Goal: Transaction & Acquisition: Book appointment/travel/reservation

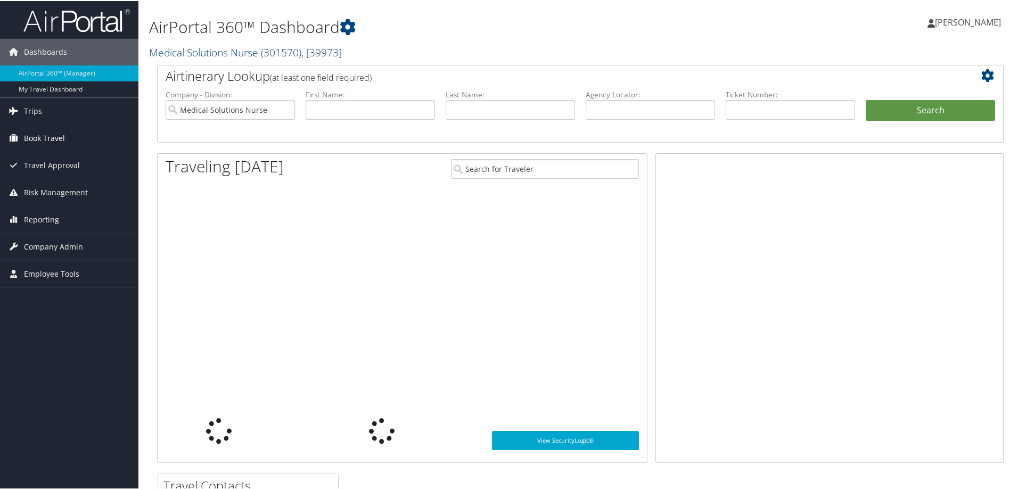
click at [43, 140] on span "Book Travel" at bounding box center [44, 137] width 41 height 27
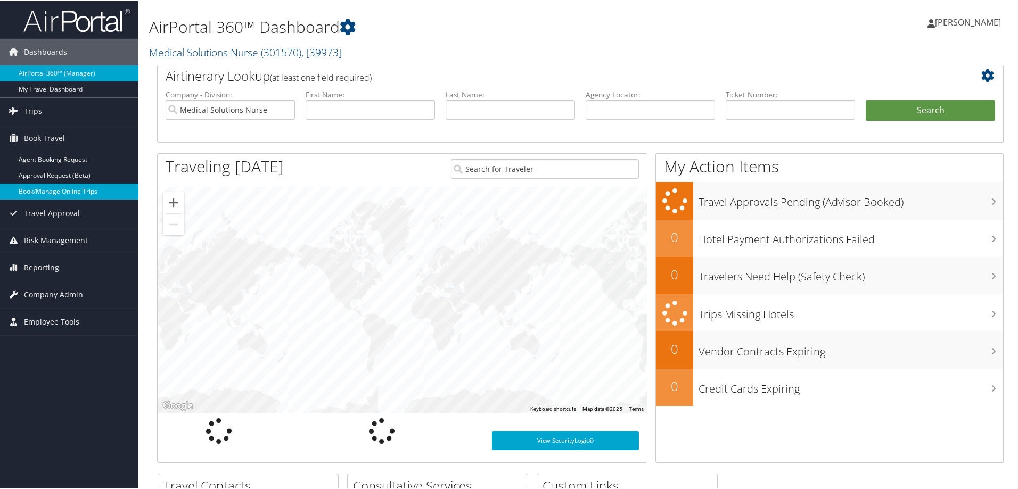
click at [74, 190] on link "Book/Manage Online Trips" at bounding box center [69, 191] width 138 height 16
